Goal: Find specific page/section: Find specific page/section

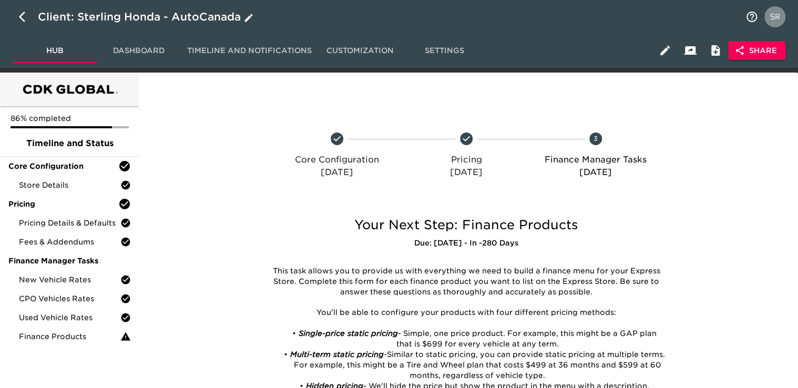
click at [21, 17] on icon "button" at bounding box center [22, 17] width 6 height 11
select select "10"
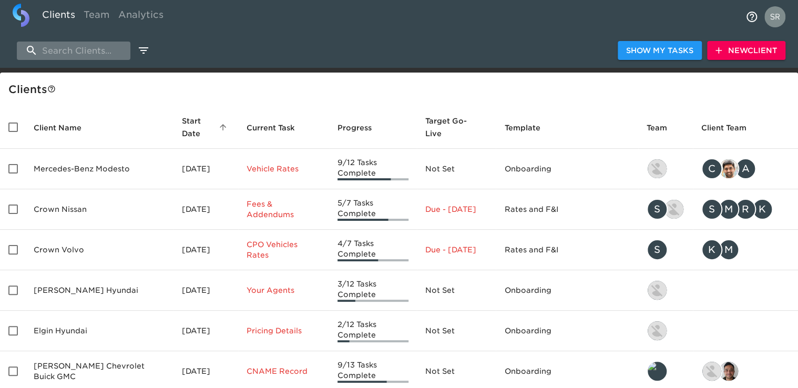
click at [82, 52] on input "search" at bounding box center [74, 51] width 114 height 18
paste input "[PERSON_NAME]'s Schaumburg Mazda"
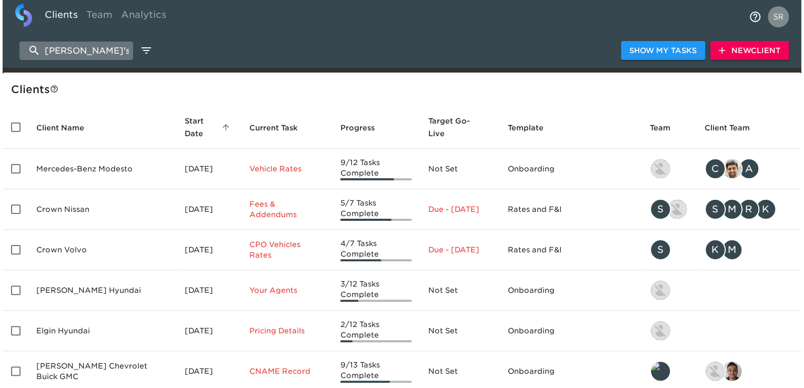
scroll to position [0, 53]
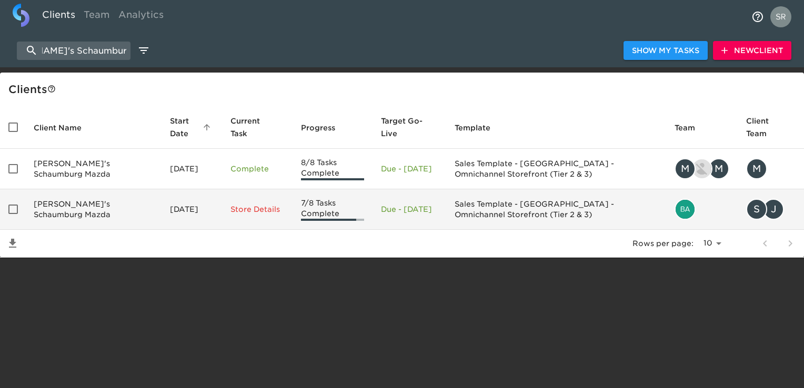
type input "[PERSON_NAME]'s Schaumburg Mazda"
click at [78, 212] on td "[PERSON_NAME]'s Schaumburg Mazda" at bounding box center [93, 209] width 136 height 41
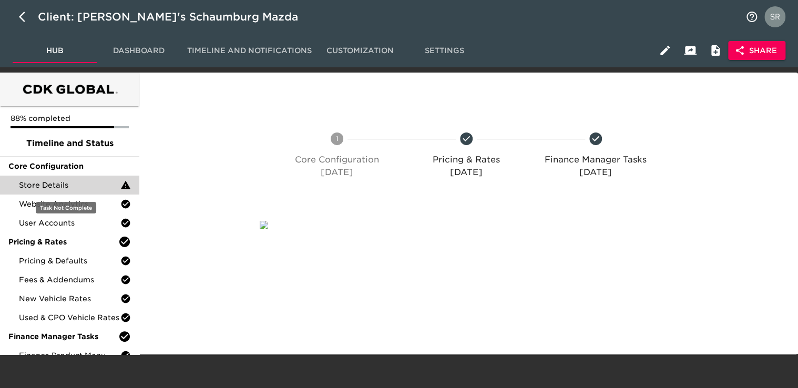
click at [62, 186] on span "Store Details" at bounding box center [70, 185] width 102 height 11
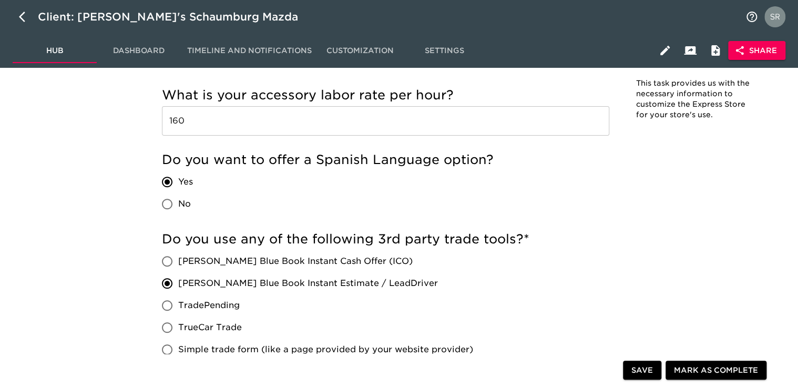
scroll to position [2157, 0]
